Goal: Task Accomplishment & Management: Manage account settings

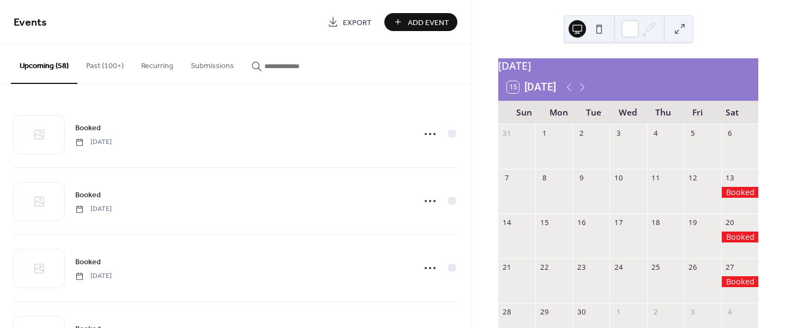
scroll to position [34, 0]
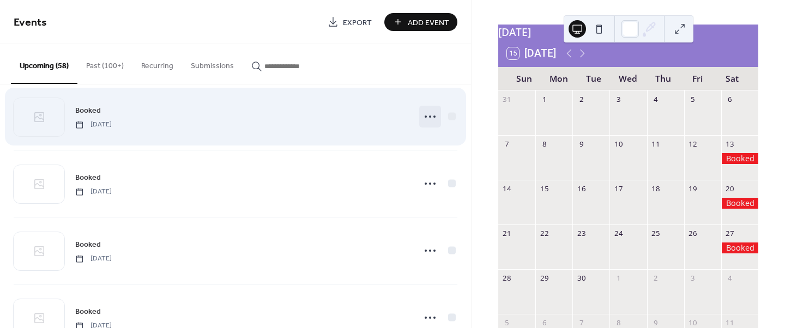
click at [429, 112] on icon at bounding box center [429, 116] width 17 height 17
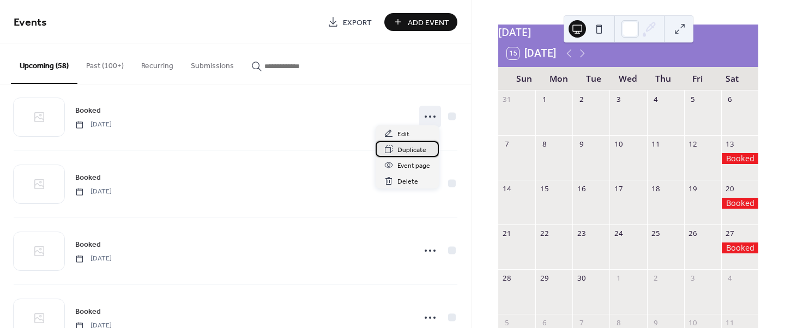
click at [394, 143] on div "Duplicate" at bounding box center [407, 149] width 63 height 16
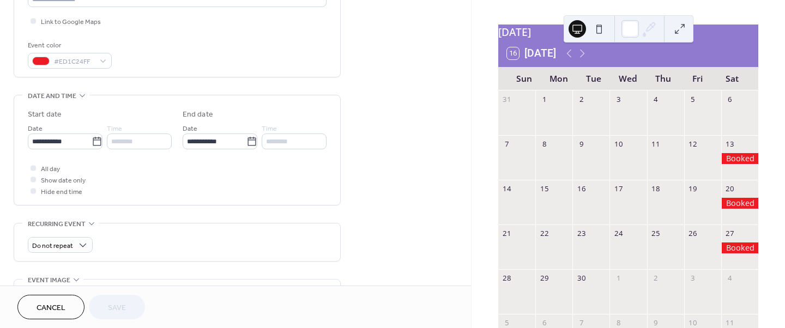
scroll to position [268, 0]
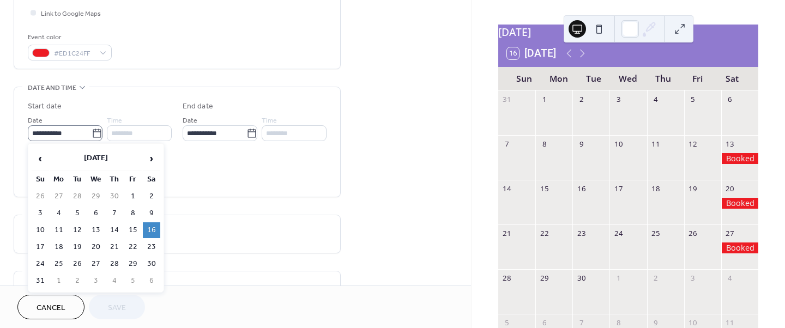
click at [94, 132] on icon at bounding box center [97, 133] width 11 height 11
click at [92, 132] on input "**********" at bounding box center [60, 133] width 64 height 16
click at [45, 157] on span "‹" at bounding box center [40, 159] width 16 height 22
click at [45, 158] on span "‹" at bounding box center [40, 159] width 16 height 22
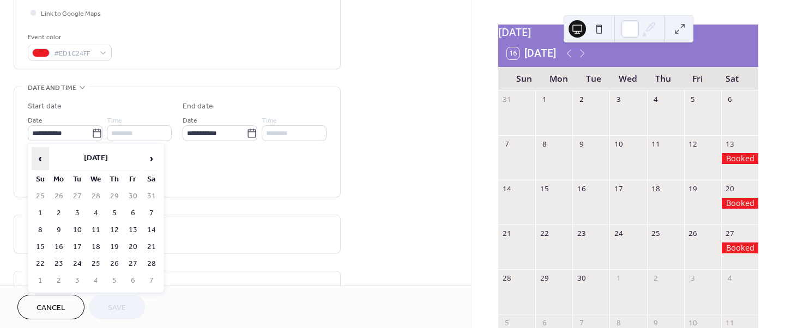
click at [46, 158] on span "‹" at bounding box center [40, 159] width 16 height 22
click at [46, 157] on span "‹" at bounding box center [40, 159] width 16 height 22
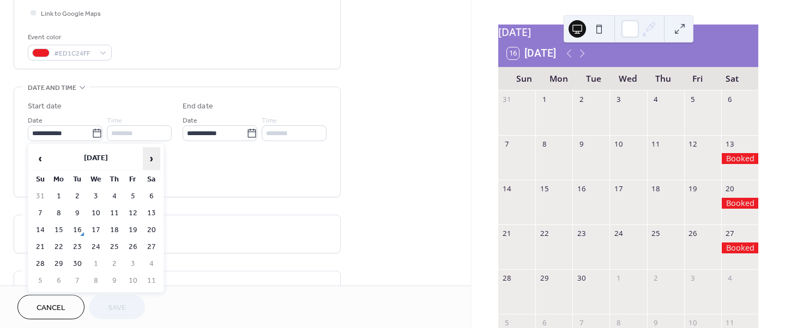
click at [150, 156] on span "›" at bounding box center [151, 159] width 16 height 22
click at [43, 233] on td "12" at bounding box center [40, 230] width 17 height 16
type input "**********"
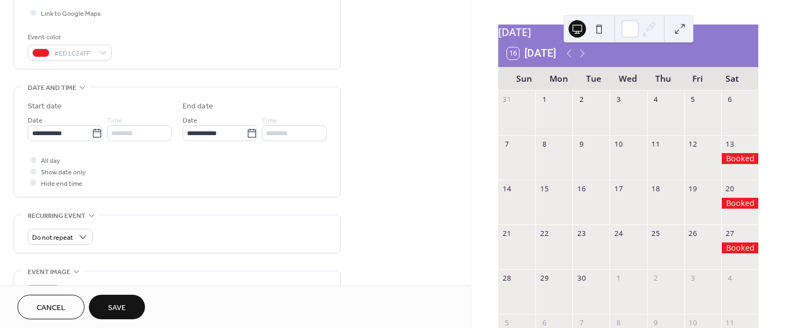
click at [116, 310] on span "Save" at bounding box center [117, 308] width 18 height 11
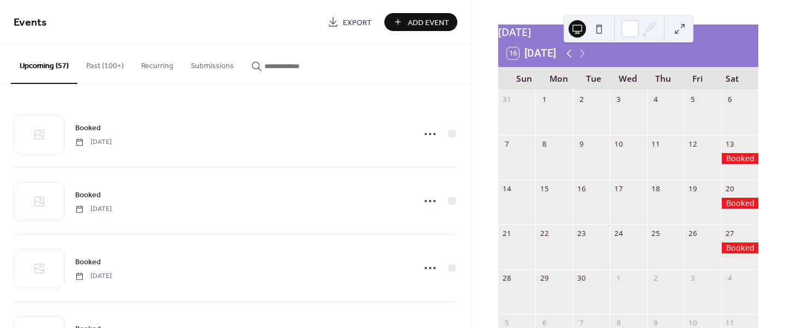
click at [565, 58] on icon at bounding box center [569, 53] width 13 height 13
click at [565, 59] on icon at bounding box center [569, 53] width 13 height 13
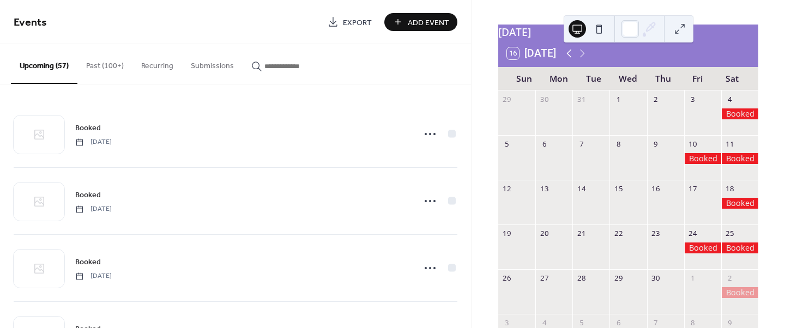
click at [565, 60] on icon at bounding box center [569, 53] width 13 height 13
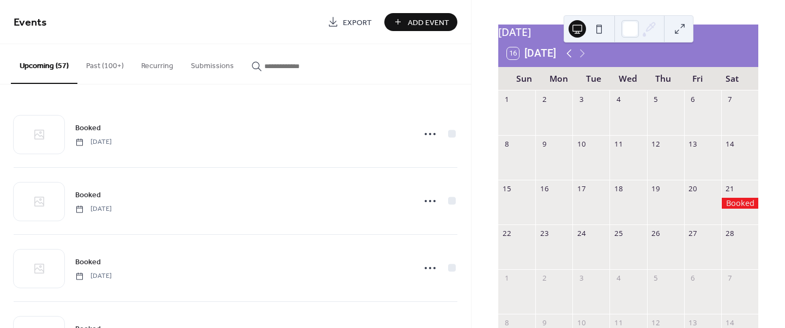
click at [565, 60] on icon at bounding box center [569, 53] width 13 height 13
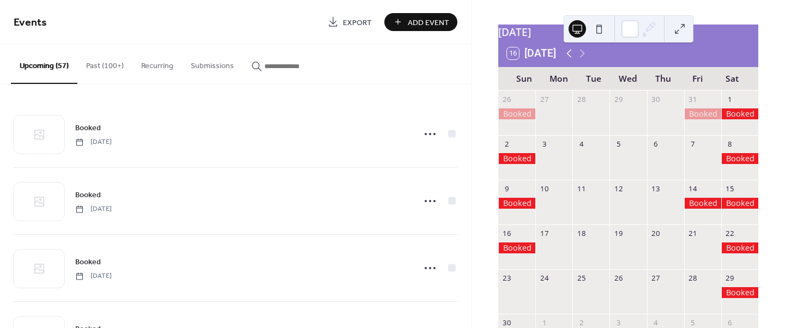
click at [565, 60] on icon at bounding box center [569, 53] width 13 height 13
